Goal: Task Accomplishment & Management: Manage account settings

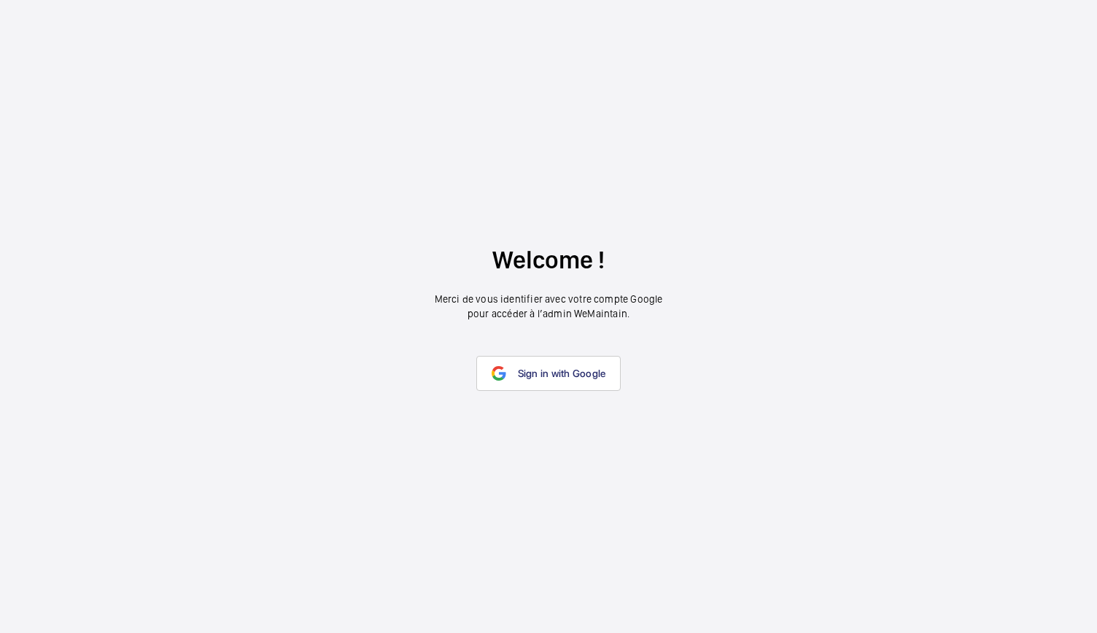
click at [574, 368] on span "Sign in with Google" at bounding box center [562, 374] width 88 height 12
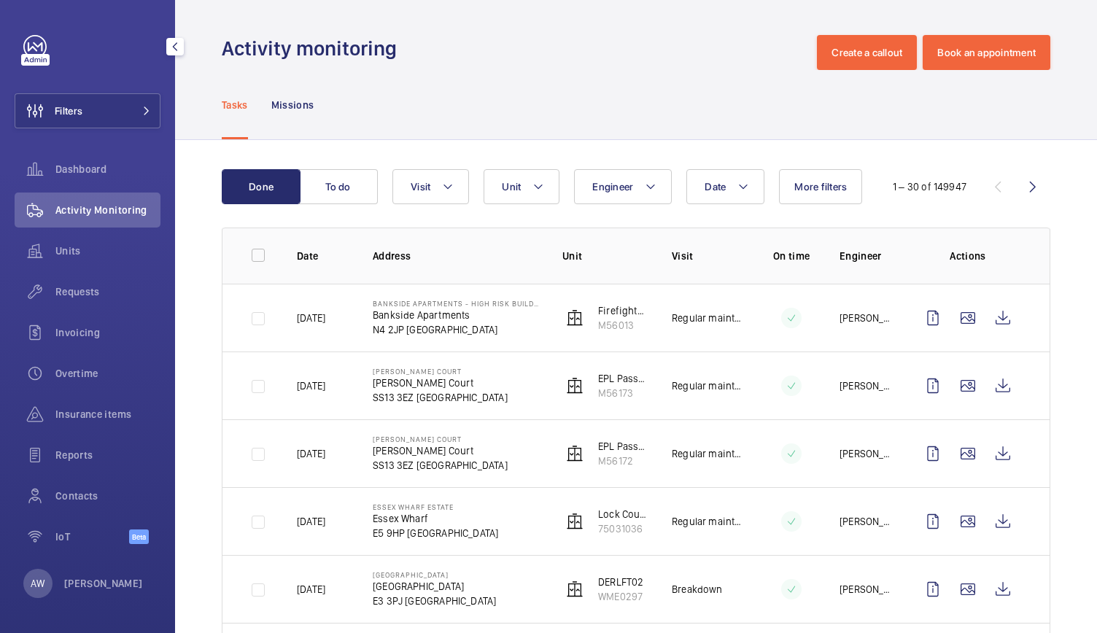
click at [86, 210] on span "Activity Monitoring" at bounding box center [107, 210] width 105 height 15
click at [518, 185] on span "Unit" at bounding box center [511, 187] width 19 height 12
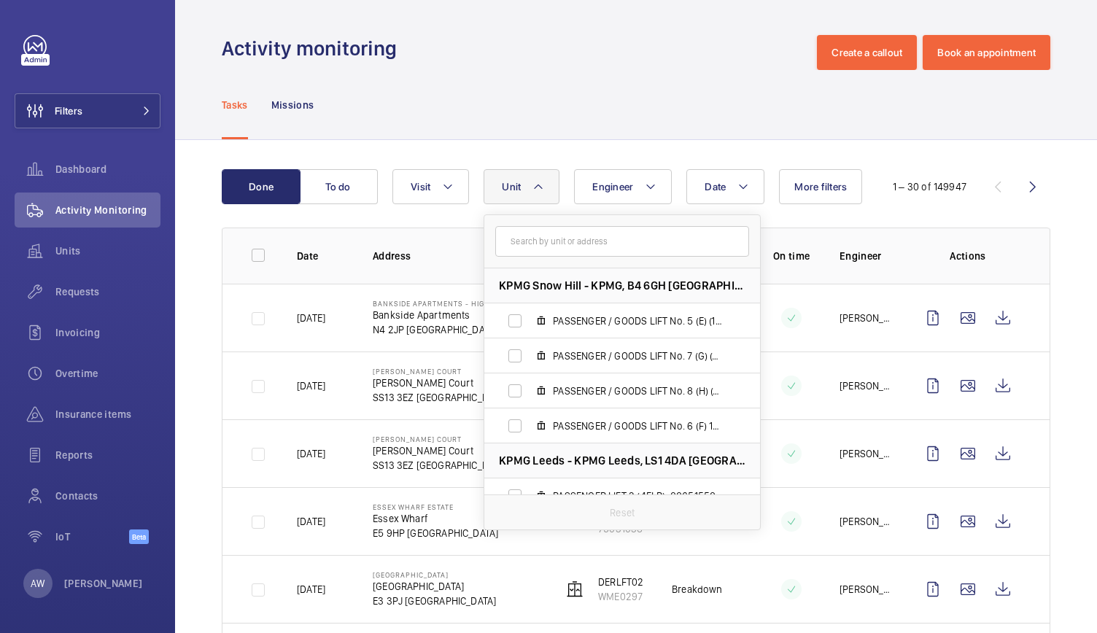
click at [527, 239] on input "text" at bounding box center [622, 241] width 254 height 31
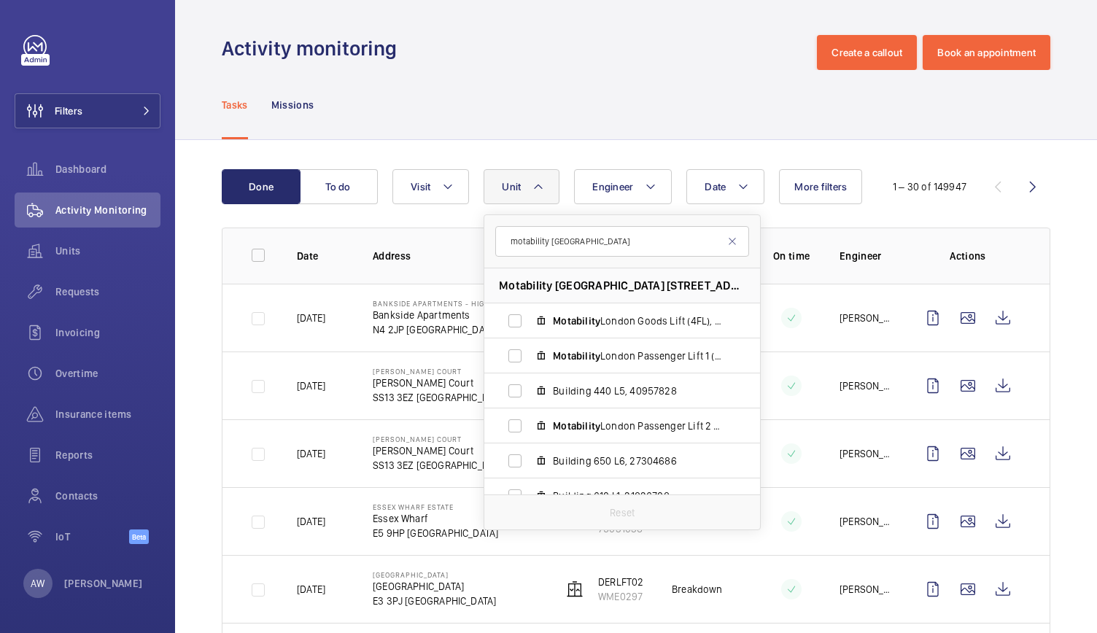
type input "motability [GEOGRAPHIC_DATA]"
click at [622, 284] on span "Motability [GEOGRAPHIC_DATA] [STREET_ADDRESS][PERSON_NAME]" at bounding box center [622, 285] width 247 height 15
click at [619, 323] on span "Motability London Goods Lift (4FL), 19770041" at bounding box center [637, 321] width 169 height 15
click at [530, 323] on input "Motability London Goods Lift (4FL), 19770041" at bounding box center [515, 320] width 29 height 29
checkbox input "true"
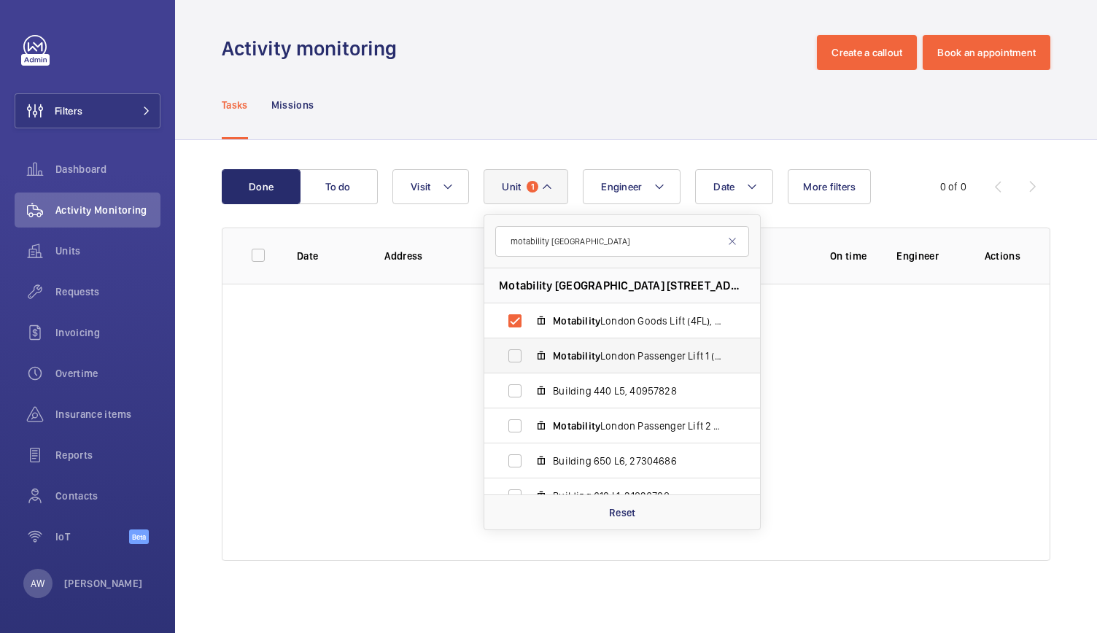
click at [547, 358] on label "Motability London Passenger Lift 1 (8FL), 76898282" at bounding box center [611, 356] width 252 height 35
click at [530, 358] on input "Motability London Passenger Lift 1 (8FL), 76898282" at bounding box center [515, 355] width 29 height 29
checkbox input "true"
click at [560, 398] on span "Building 440 L5, 40957828" at bounding box center [637, 391] width 169 height 15
click at [530, 398] on input "Building 440 L5, 40957828" at bounding box center [515, 391] width 29 height 29
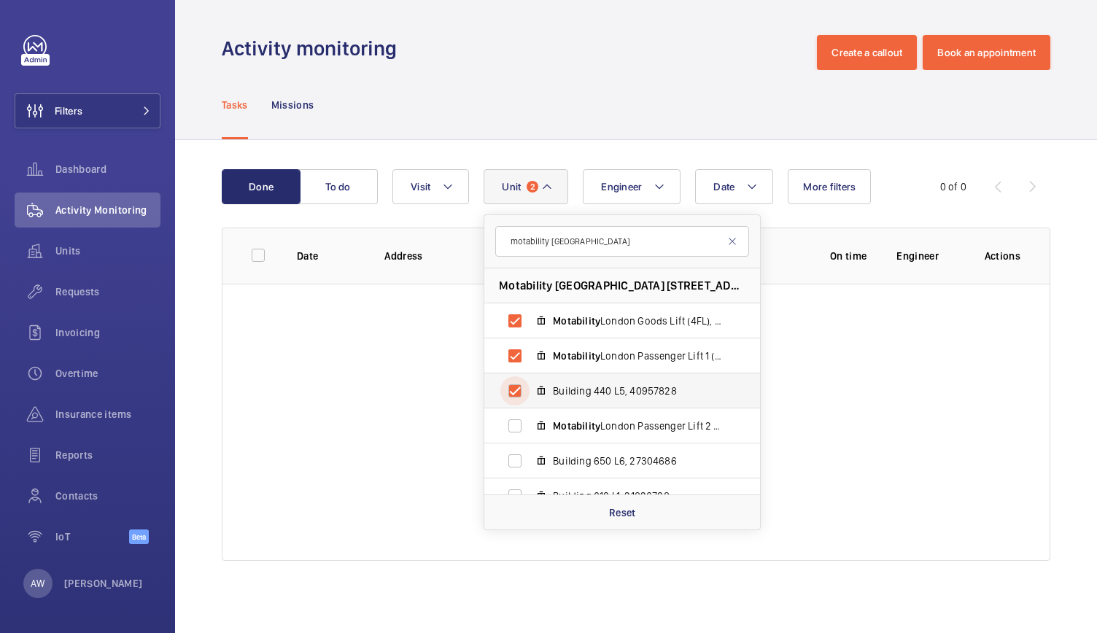
checkbox input "true"
click at [562, 433] on label "Motability London Passenger Lift 2 (8FL), 49685357" at bounding box center [611, 426] width 252 height 35
click at [530, 433] on input "Motability London Passenger Lift 2 (8FL), 49685357" at bounding box center [515, 426] width 29 height 29
checkbox input "true"
click at [563, 455] on span "Building 650 L6, 27304686" at bounding box center [637, 461] width 169 height 15
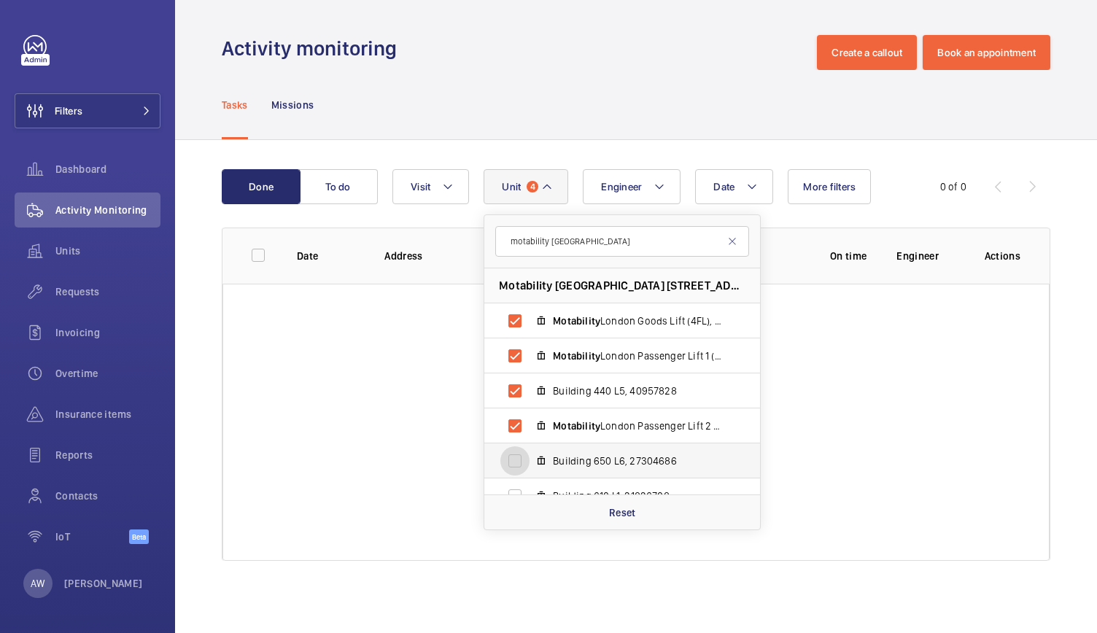
click at [530, 455] on input "Building 650 L6, 27304686" at bounding box center [515, 461] width 29 height 29
checkbox input "true"
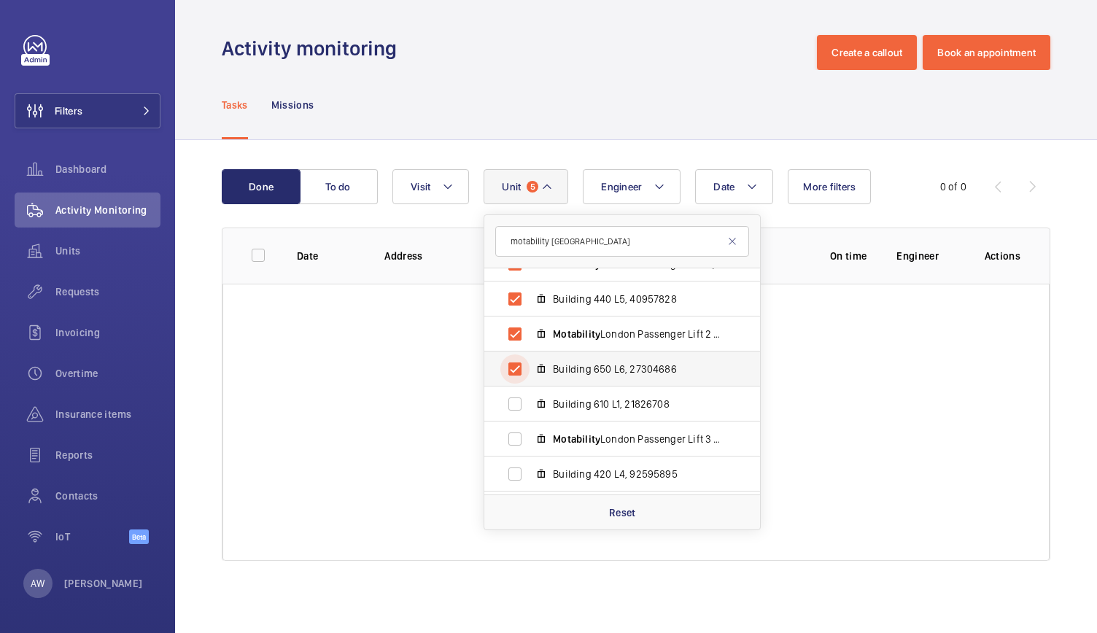
scroll to position [113, 0]
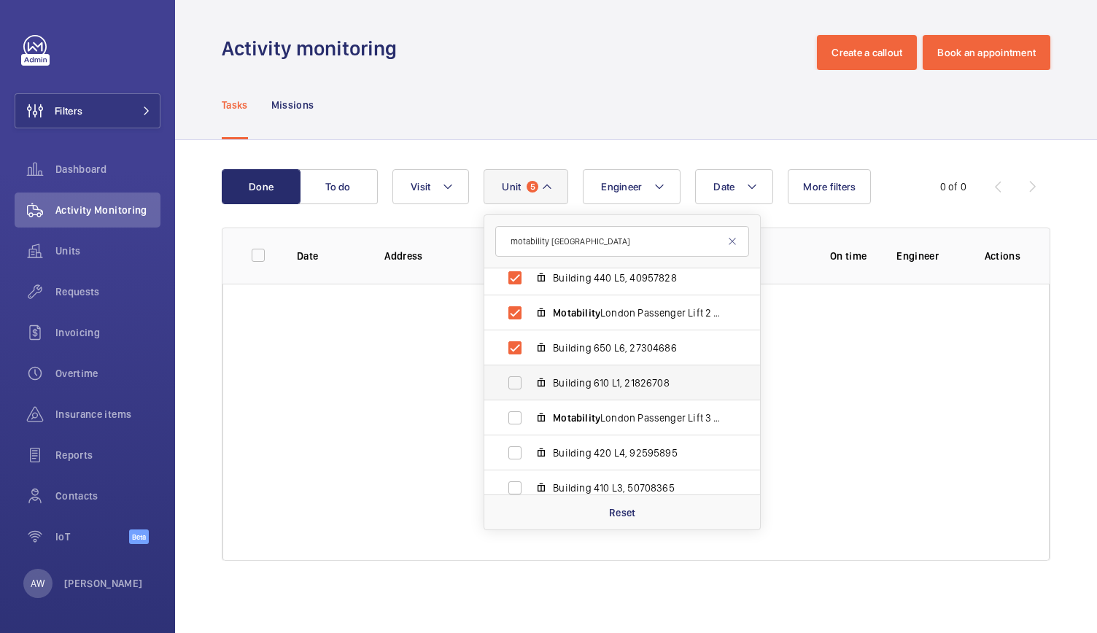
click at [547, 387] on label "Building 610 L1, 21826708" at bounding box center [611, 383] width 252 height 35
click at [530, 387] on input "Building 610 L1, 21826708" at bounding box center [515, 382] width 29 height 29
checkbox input "true"
click at [550, 424] on label "Motability London Passenger Lift 3 (8FL), 46610251" at bounding box center [611, 418] width 252 height 35
click at [530, 424] on input "Motability London Passenger Lift 3 (8FL), 46610251" at bounding box center [515, 418] width 29 height 29
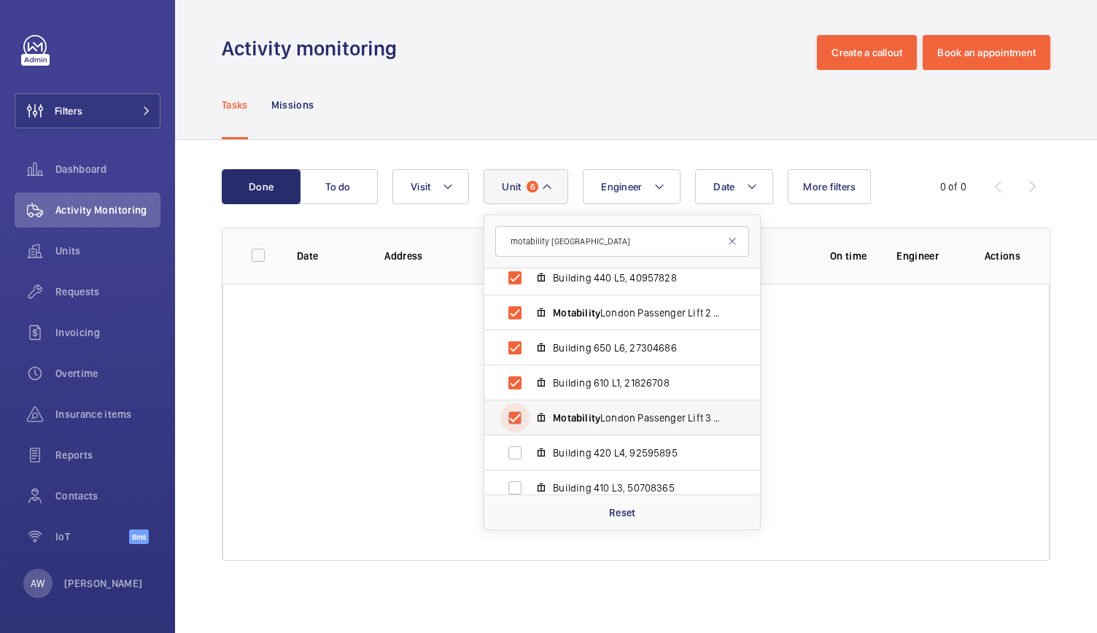
checkbox input "true"
click at [553, 449] on span "Building 420 L4, 92595895" at bounding box center [637, 453] width 169 height 15
click at [530, 449] on input "Building 420 L4, 92595895" at bounding box center [515, 453] width 29 height 29
checkbox input "true"
click at [557, 486] on span "Building 410 L3, 50708365" at bounding box center [637, 488] width 169 height 15
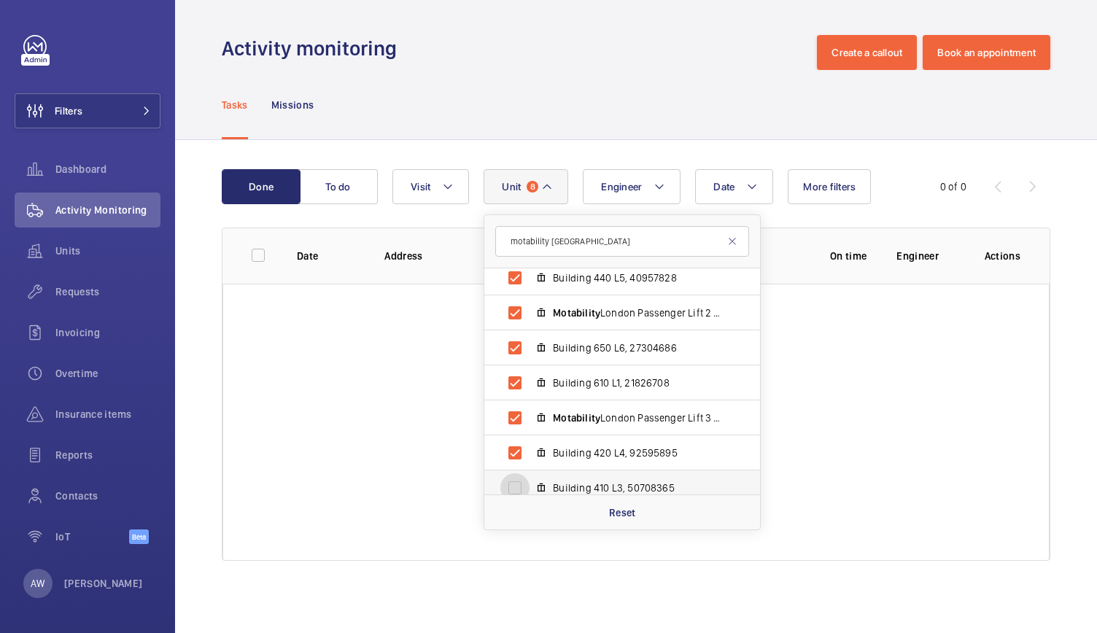
click at [530, 486] on input "Building 410 L3, 50708365" at bounding box center [515, 488] width 29 height 29
checkbox input "true"
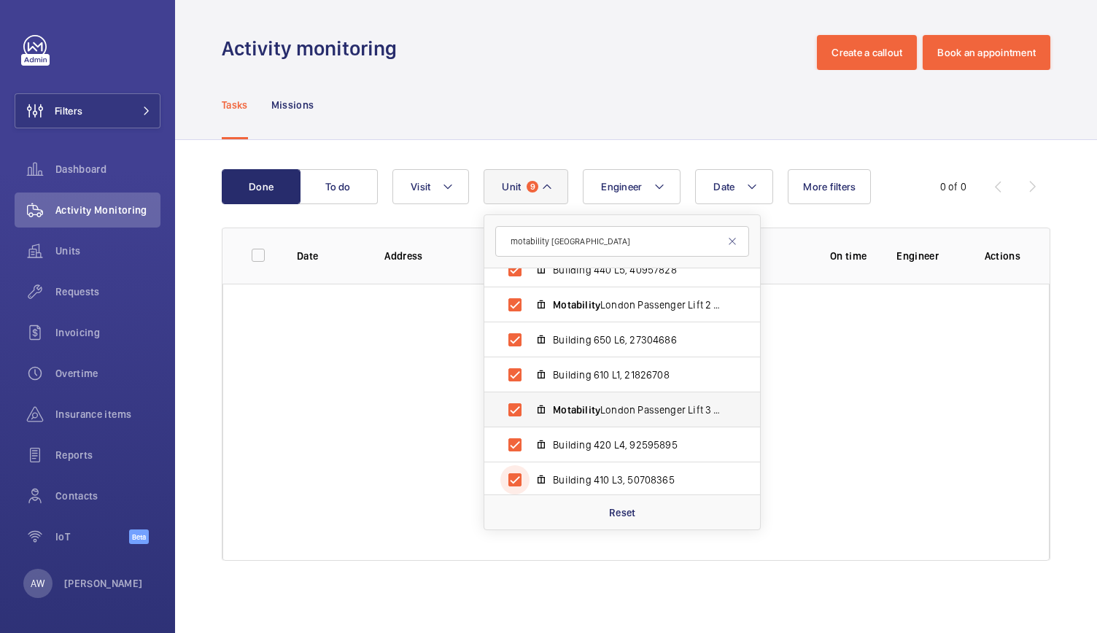
scroll to position [159, 0]
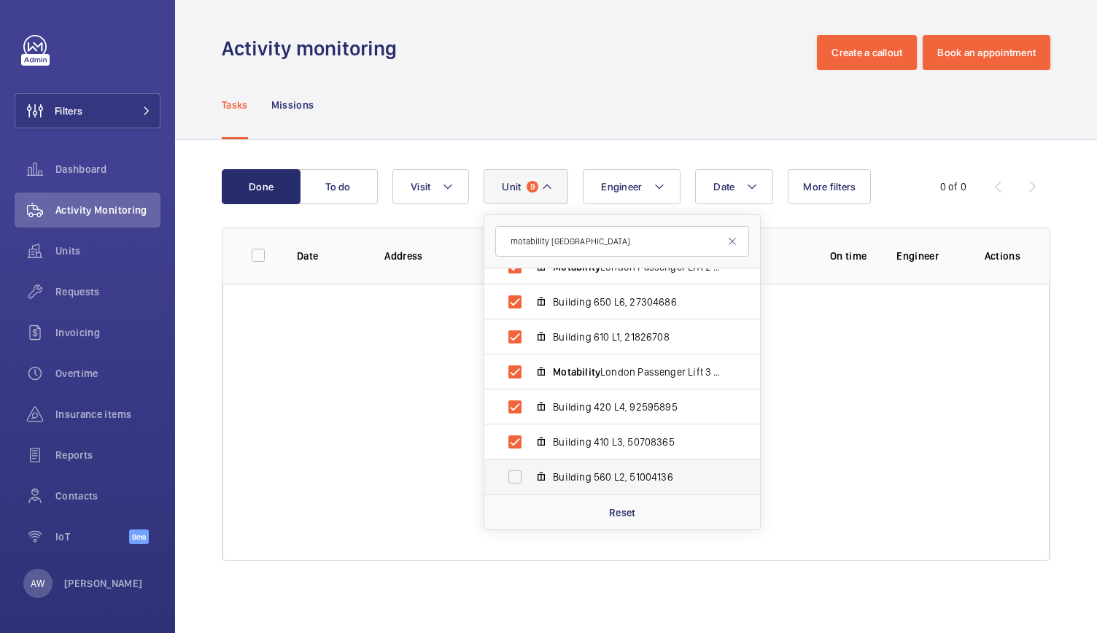
click at [563, 479] on span "Building 560 L2, 51004136" at bounding box center [637, 477] width 169 height 15
click at [530, 479] on input "Building 560 L2, 51004136" at bounding box center [515, 477] width 29 height 29
checkbox input "true"
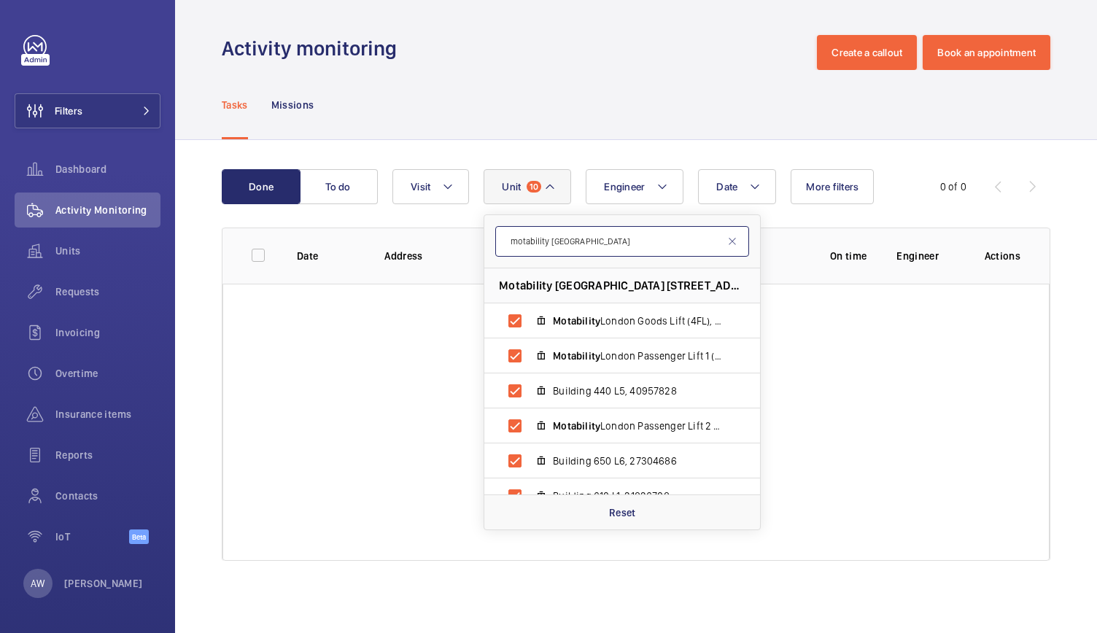
drag, startPoint x: 598, startPoint y: 242, endPoint x: 477, endPoint y: 250, distance: 121.4
click at [477, 250] on wm-front-table "Done To do Date Engineer Unit 10 motability [GEOGRAPHIC_DATA] Motability [GEOGR…" at bounding box center [636, 365] width 829 height 392
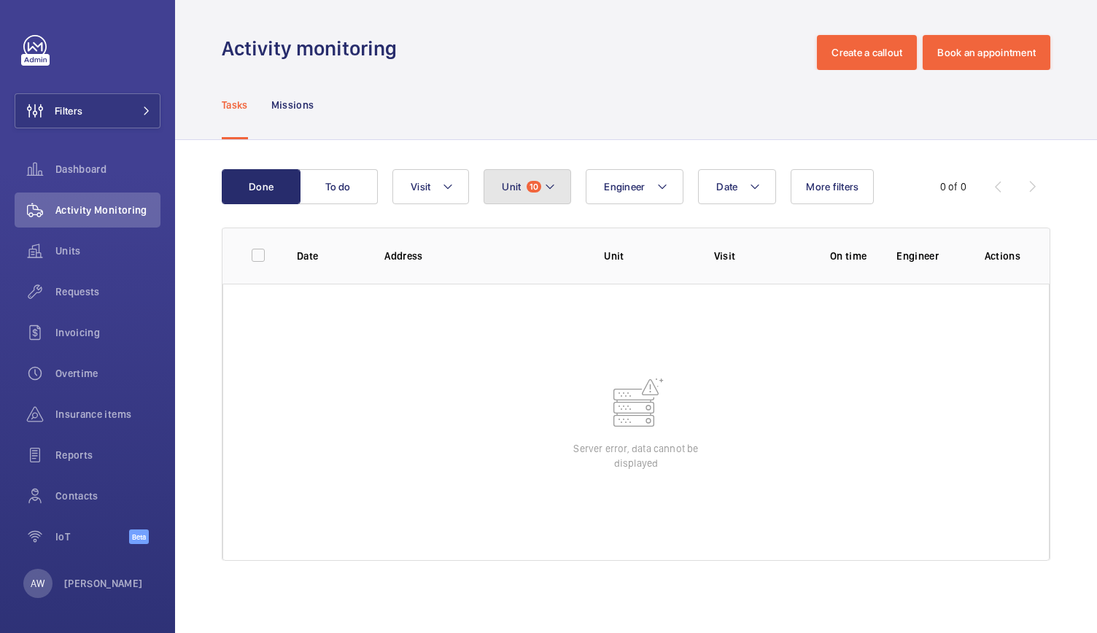
click at [550, 188] on mat-icon at bounding box center [550, 187] width 12 height 18
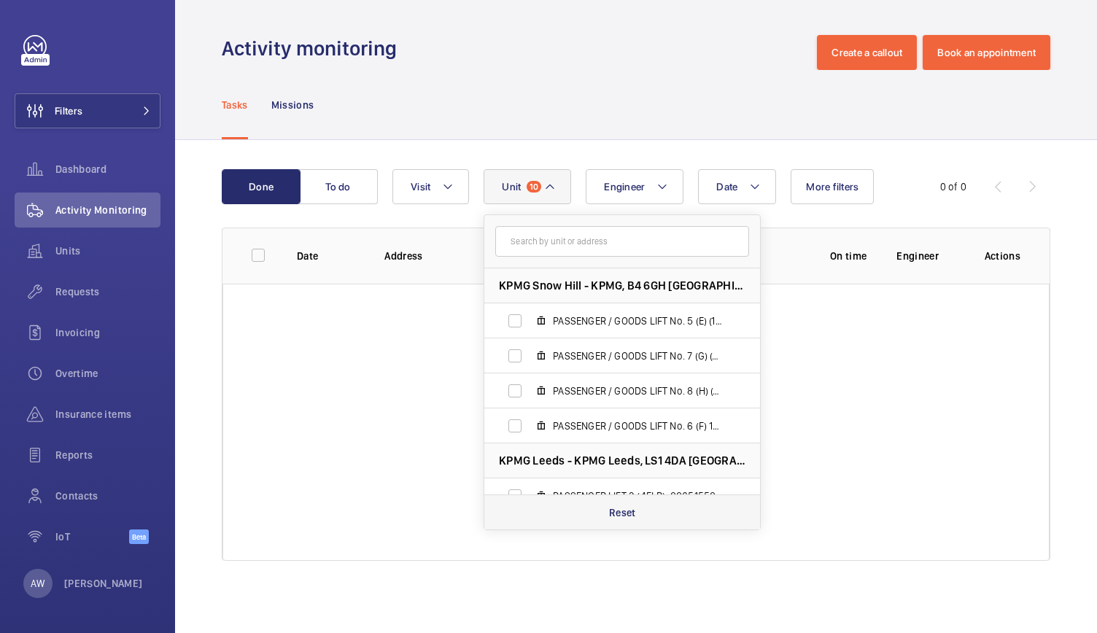
click at [619, 517] on p "Reset" at bounding box center [622, 513] width 27 height 15
click at [524, 239] on input "text" at bounding box center [622, 241] width 254 height 31
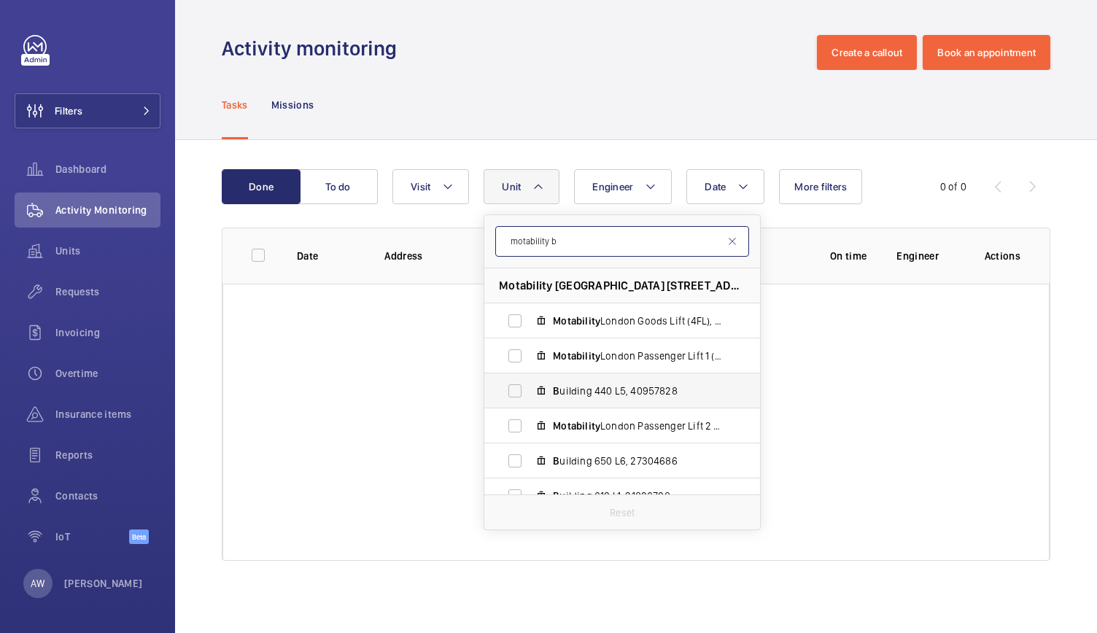
type input "motability b"
click at [518, 392] on label "B uilding 440 L5, 40957828" at bounding box center [611, 391] width 252 height 35
click at [518, 392] on input "B uilding 440 L5, 40957828" at bounding box center [515, 391] width 29 height 29
checkbox input "true"
click at [514, 354] on label "Motability London Passenger Lift 1 (8FL), 76898282" at bounding box center [611, 356] width 252 height 35
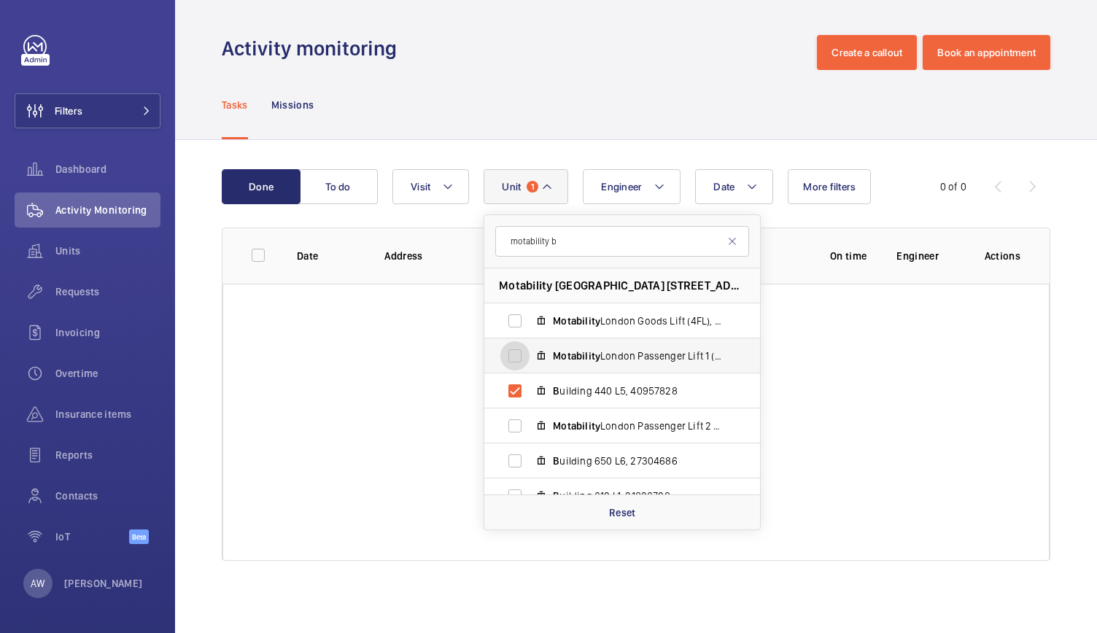
click at [514, 354] on input "Motability London Passenger Lift 1 (8FL), 76898282" at bounding box center [515, 355] width 29 height 29
checkbox input "true"
click at [512, 324] on label "Motability London Goods Lift (4FL), 19770041" at bounding box center [611, 321] width 252 height 35
click at [512, 324] on input "Motability London Goods Lift (4FL), 19770041" at bounding box center [515, 320] width 29 height 29
checkbox input "true"
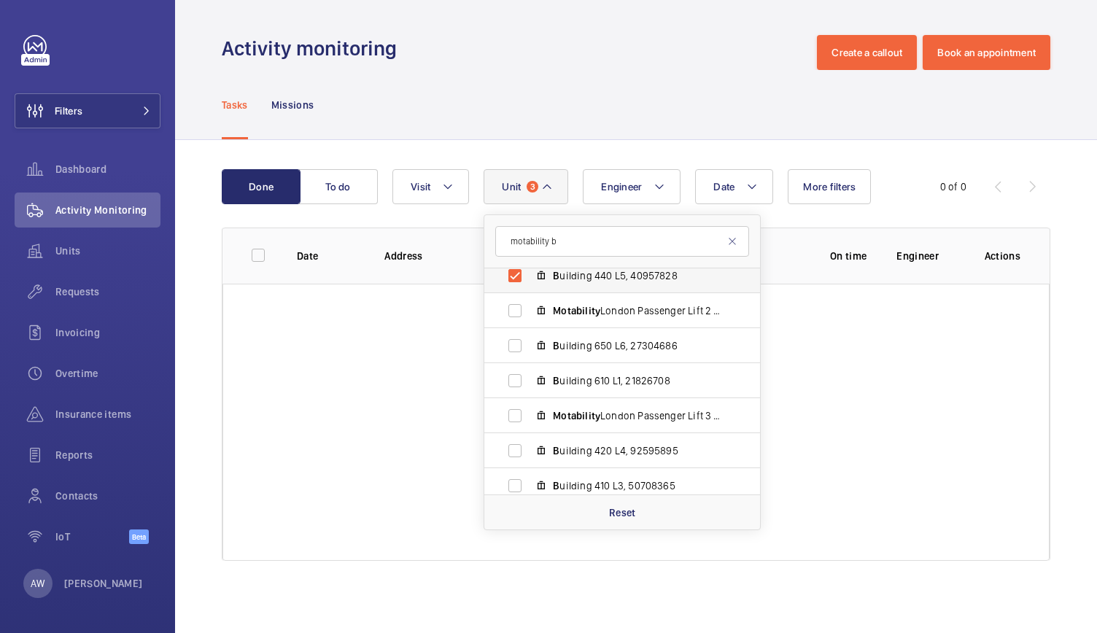
scroll to position [127, 0]
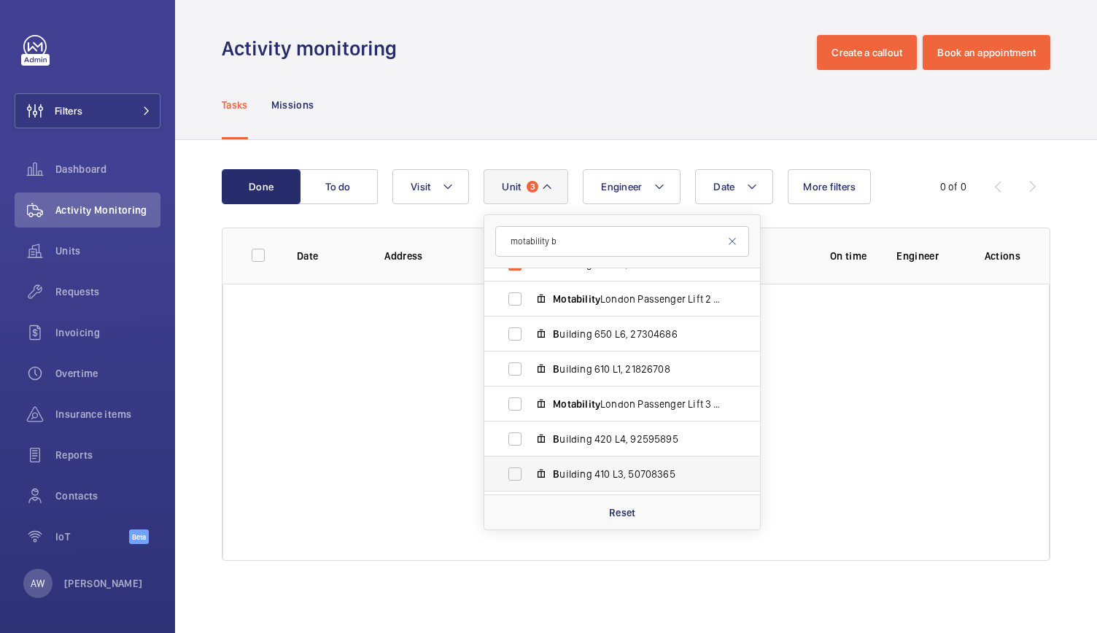
click at [522, 470] on label "B uilding 410 L3, 50708365" at bounding box center [611, 474] width 252 height 35
click at [522, 470] on input "B uilding 410 L3, 50708365" at bounding box center [515, 474] width 29 height 29
checkbox input "true"
click at [512, 434] on label "B uilding 420 L4, 92595895" at bounding box center [611, 439] width 252 height 35
click at [512, 434] on input "B uilding 420 L4, 92595895" at bounding box center [515, 439] width 29 height 29
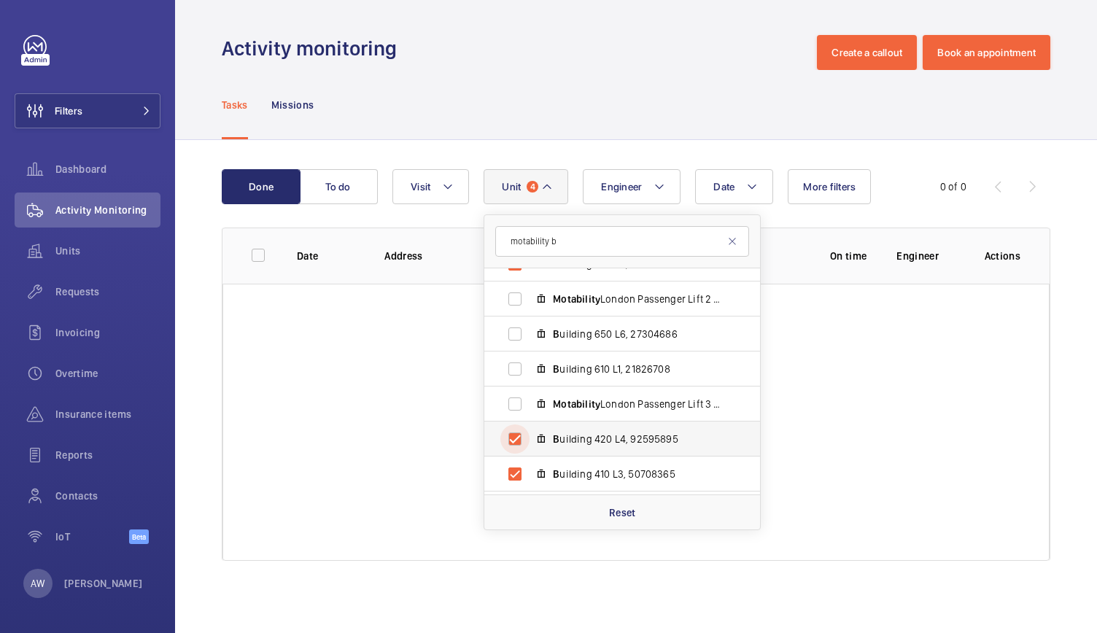
checkbox input "true"
click at [511, 407] on label "Motability London Passenger Lift 3 (8FL), 46610251" at bounding box center [611, 404] width 252 height 35
click at [511, 407] on input "Motability London Passenger Lift 3 (8FL), 46610251" at bounding box center [515, 404] width 29 height 29
checkbox input "true"
click at [514, 370] on label "B uilding 610 L1, 21826708" at bounding box center [611, 369] width 252 height 35
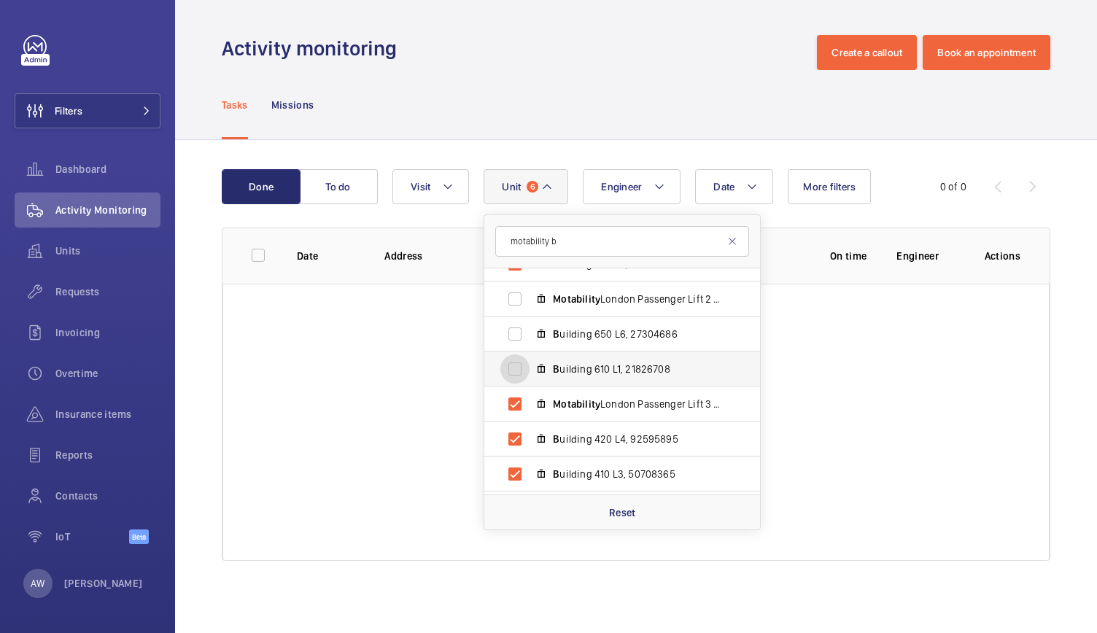
click at [514, 370] on input "B uilding 610 L1, 21826708" at bounding box center [515, 369] width 29 height 29
checkbox input "true"
click at [512, 336] on label "B uilding 650 L6, 27304686" at bounding box center [611, 334] width 252 height 35
click at [512, 336] on input "B uilding 650 L6, 27304686" at bounding box center [515, 334] width 29 height 29
checkbox input "true"
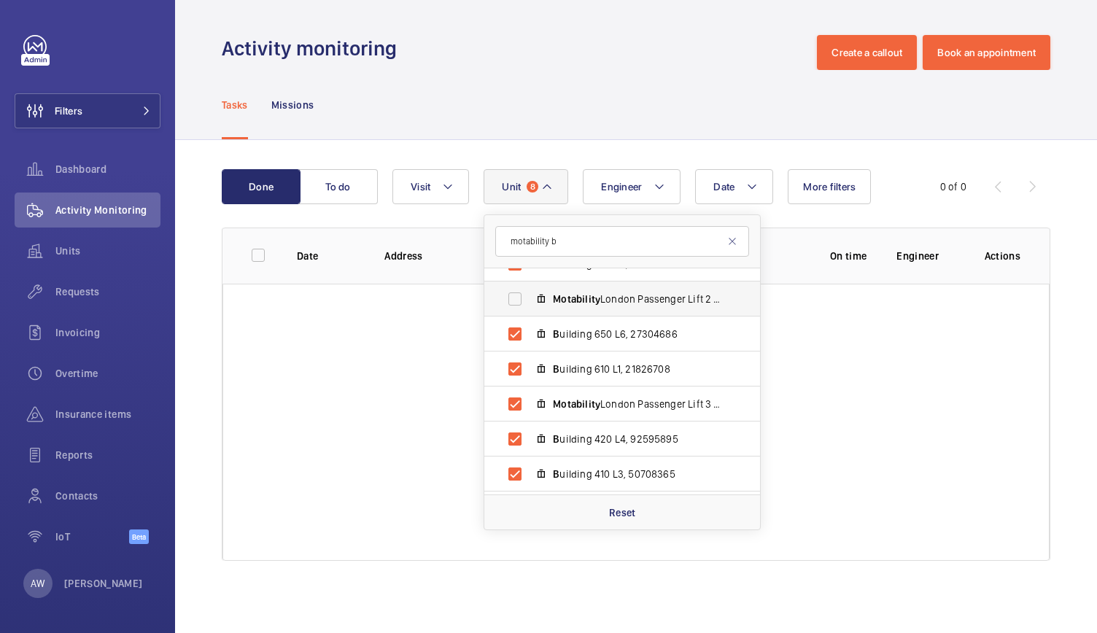
click at [512, 301] on label "Motability London Passenger Lift 2 (8FL), 49685357" at bounding box center [611, 299] width 252 height 35
click at [512, 301] on input "Motability London Passenger Lift 2 (8FL), 49685357" at bounding box center [515, 299] width 29 height 29
checkbox input "true"
